Goal: Task Accomplishment & Management: Complete application form

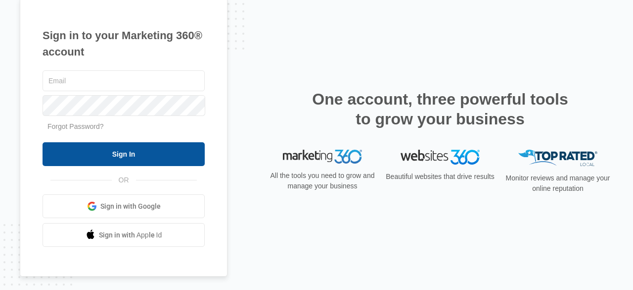
type input "[EMAIL_ADDRESS][DOMAIN_NAME]"
click at [153, 155] on input "Sign In" at bounding box center [124, 154] width 162 height 24
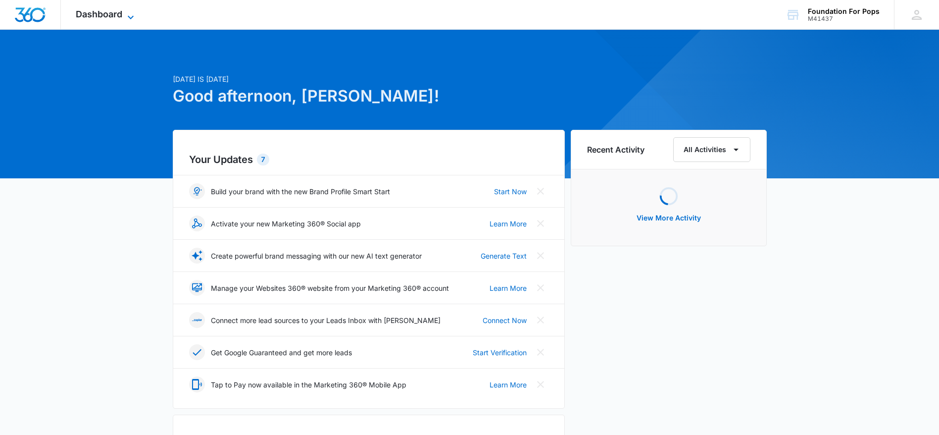
click at [126, 12] on icon at bounding box center [131, 17] width 12 height 12
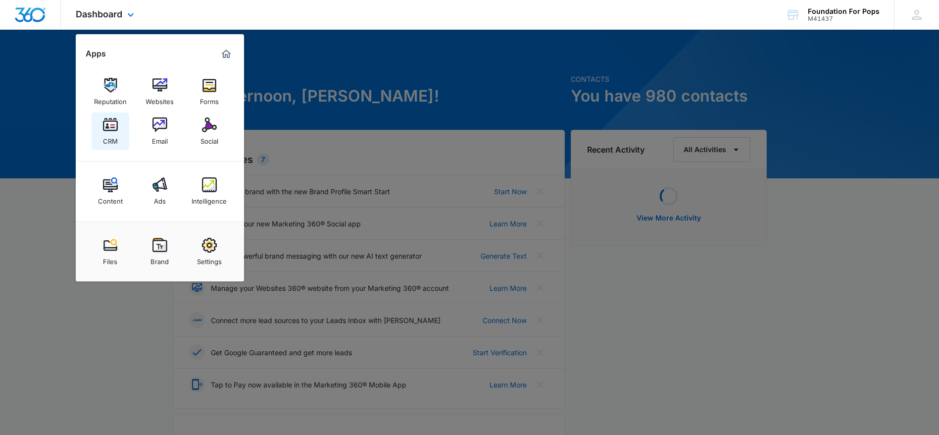
click at [109, 124] on img at bounding box center [110, 124] width 15 height 15
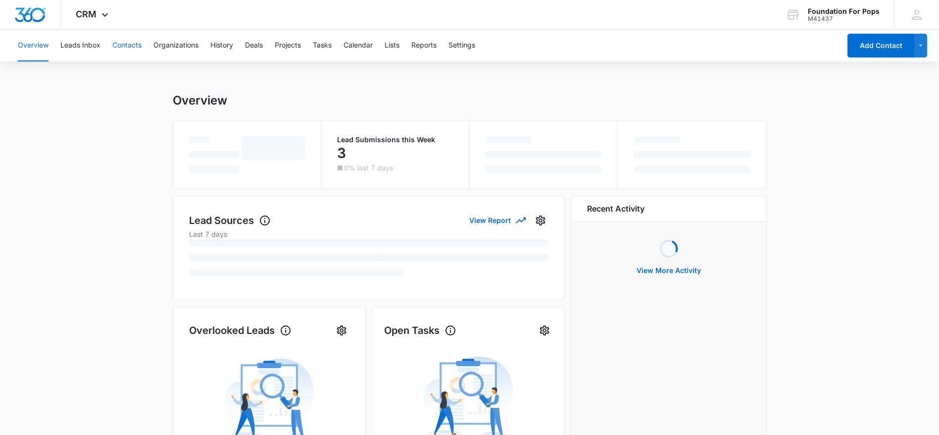
click at [129, 39] on button "Contacts" at bounding box center [126, 46] width 29 height 32
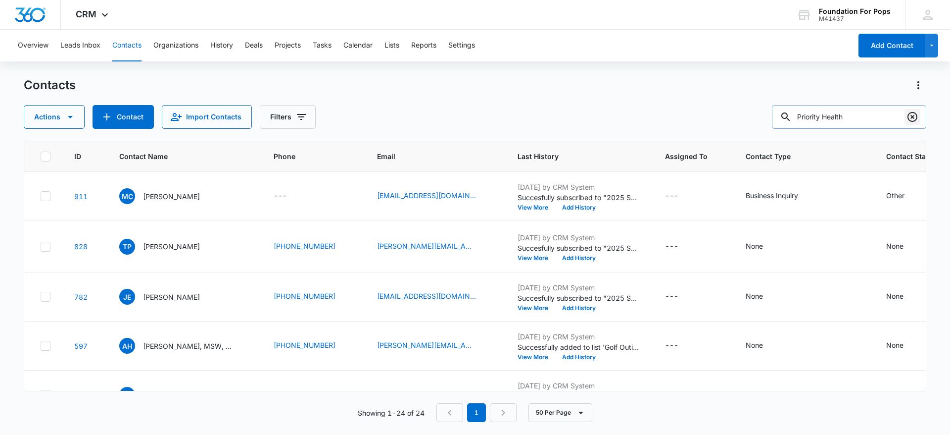
click at [913, 115] on icon "Clear" at bounding box center [913, 117] width 12 height 12
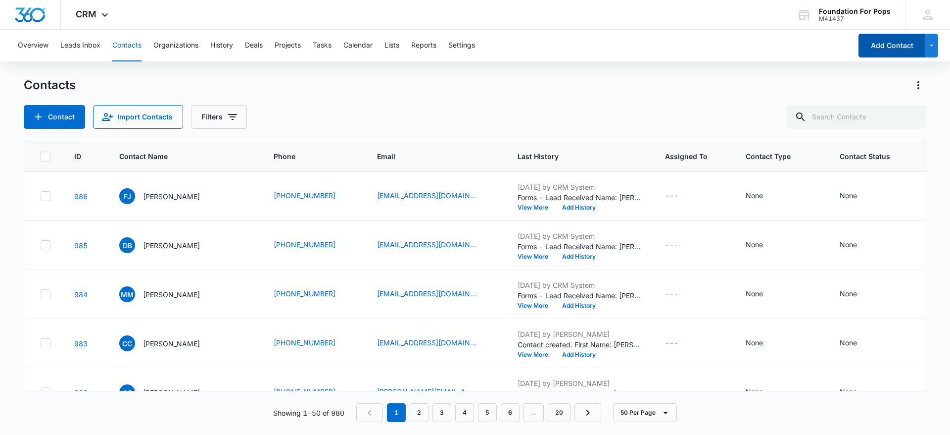
click at [893, 49] on button "Add Contact" at bounding box center [892, 46] width 67 height 24
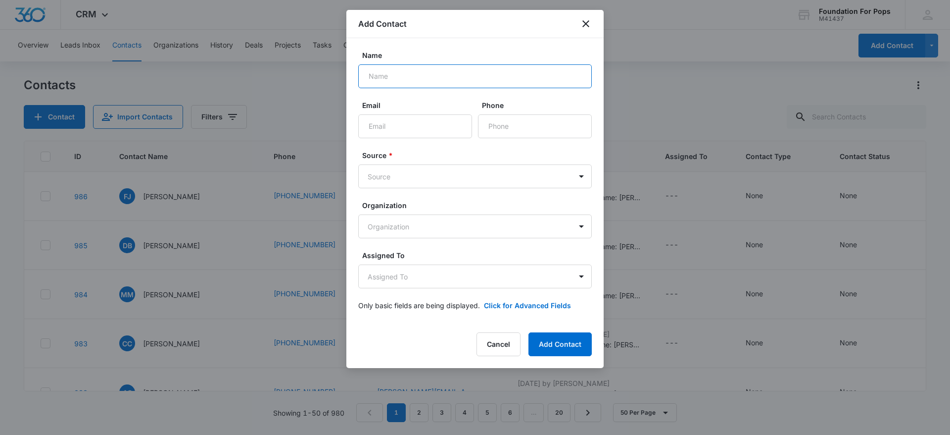
drag, startPoint x: 409, startPoint y: 77, endPoint x: 407, endPoint y: 71, distance: 6.3
click at [407, 71] on input "Name" at bounding box center [475, 76] width 234 height 24
type input "[PERSON_NAME]"
click at [392, 130] on input "Email" at bounding box center [415, 126] width 114 height 24
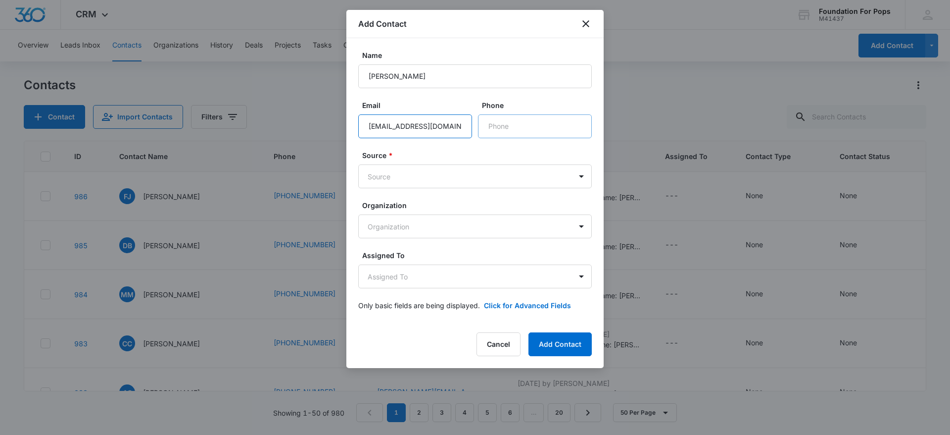
type input "[EMAIL_ADDRESS][DOMAIN_NAME]"
click at [539, 123] on input "Phone" at bounding box center [535, 126] width 114 height 24
type input "[PHONE_NUMBER]"
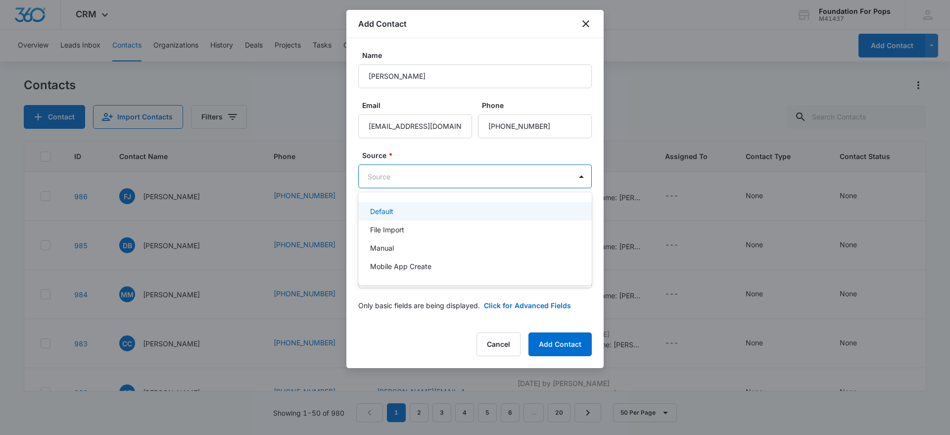
drag, startPoint x: 409, startPoint y: 175, endPoint x: 408, endPoint y: 182, distance: 6.6
click at [409, 175] on body "CRM Apps Reputation Websites Forms CRM Email Social Content Ads Intelligence Fi…" at bounding box center [475, 217] width 950 height 435
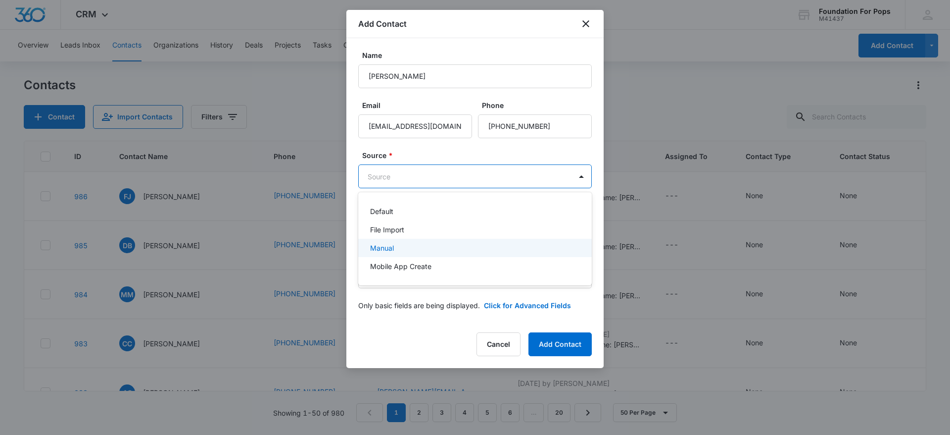
click at [388, 243] on p "Manual" at bounding box center [382, 247] width 24 height 10
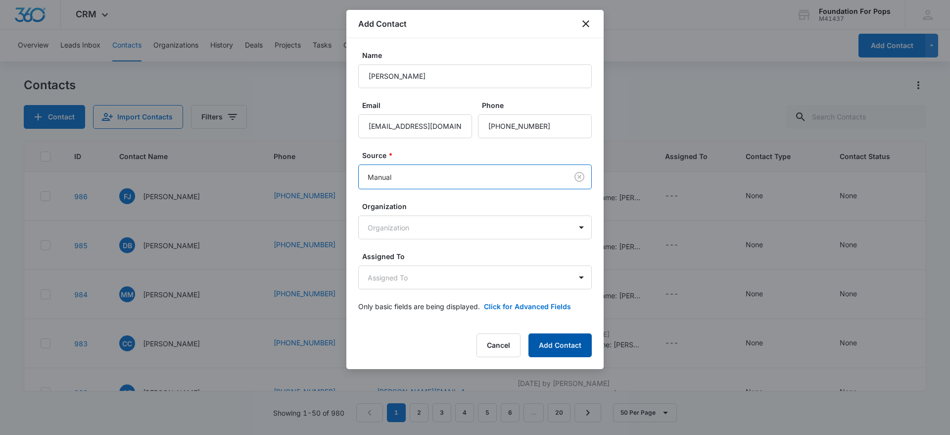
click at [561, 350] on button "Add Contact" at bounding box center [560, 345] width 63 height 24
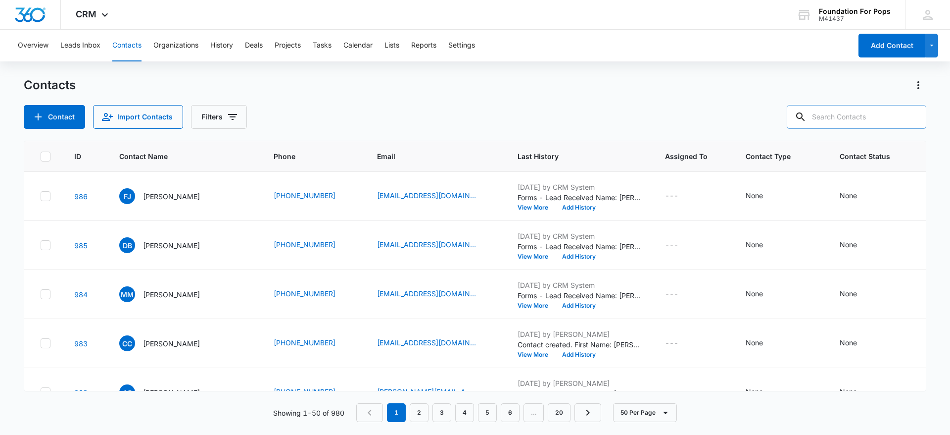
drag, startPoint x: 843, startPoint y: 121, endPoint x: 825, endPoint y: 109, distance: 21.7
click at [825, 109] on input "text" at bounding box center [857, 117] width 140 height 24
type input "[PERSON_NAME]"
click at [910, 112] on icon "Clear" at bounding box center [913, 117] width 12 height 12
click at [874, 116] on input "text" at bounding box center [857, 117] width 140 height 24
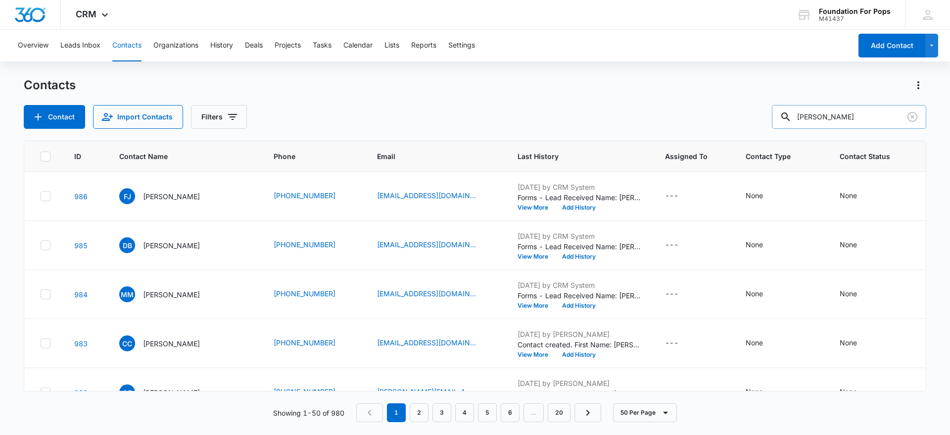
type input "[PERSON_NAME]"
